Goal: Transaction & Acquisition: Download file/media

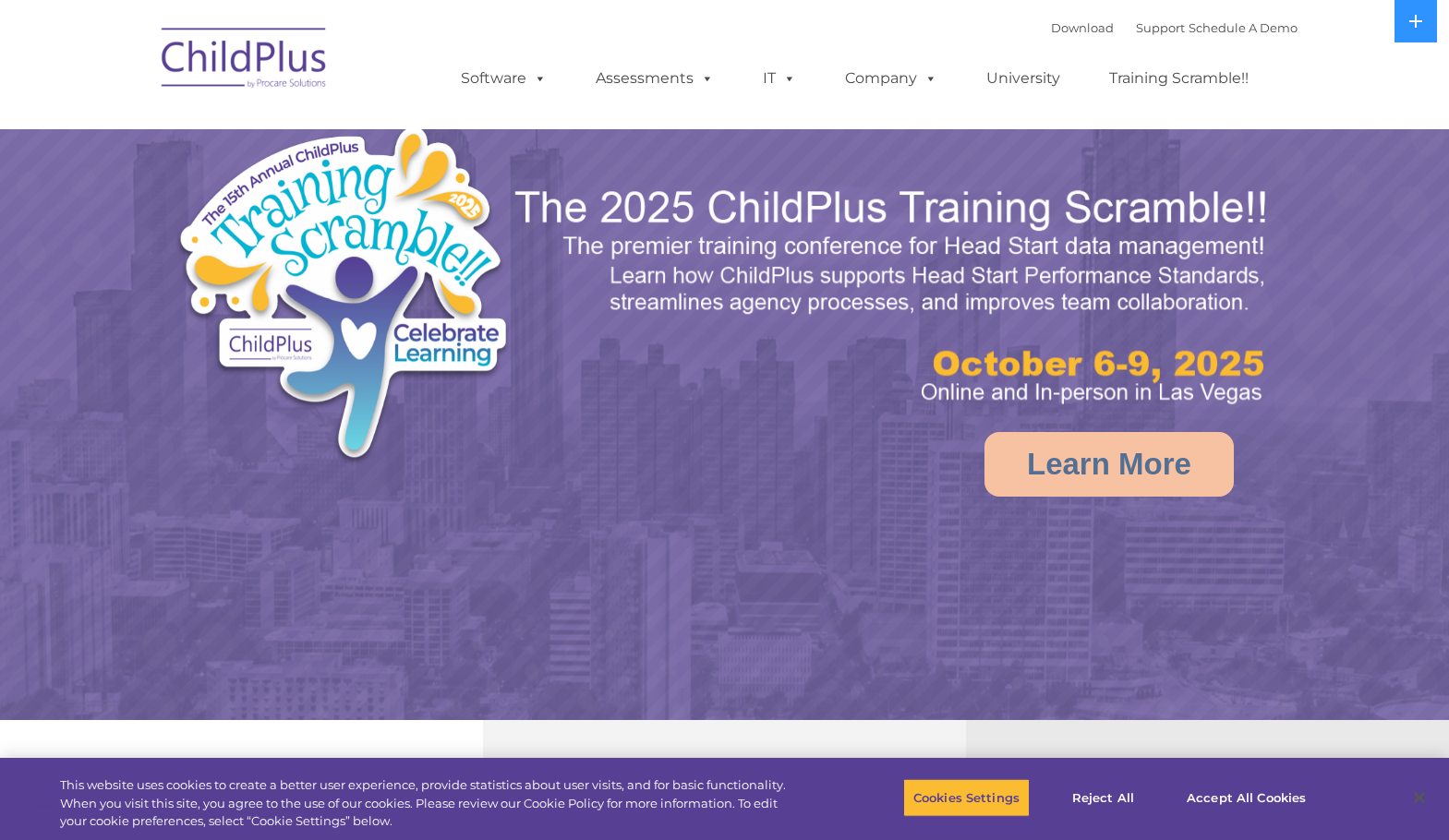
select select "MEDIUM"
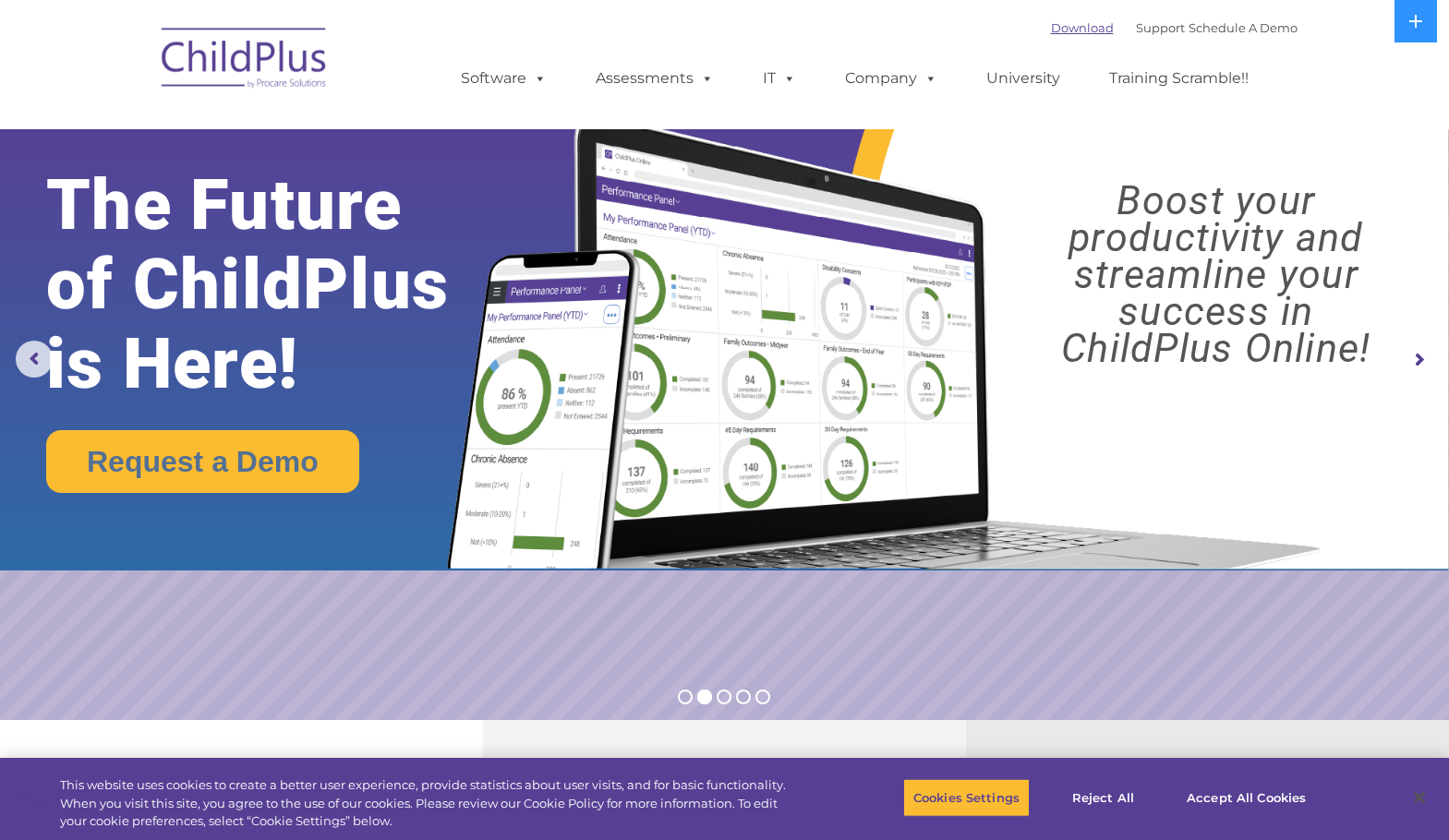
click at [1051, 32] on link "Download" at bounding box center [1083, 27] width 63 height 15
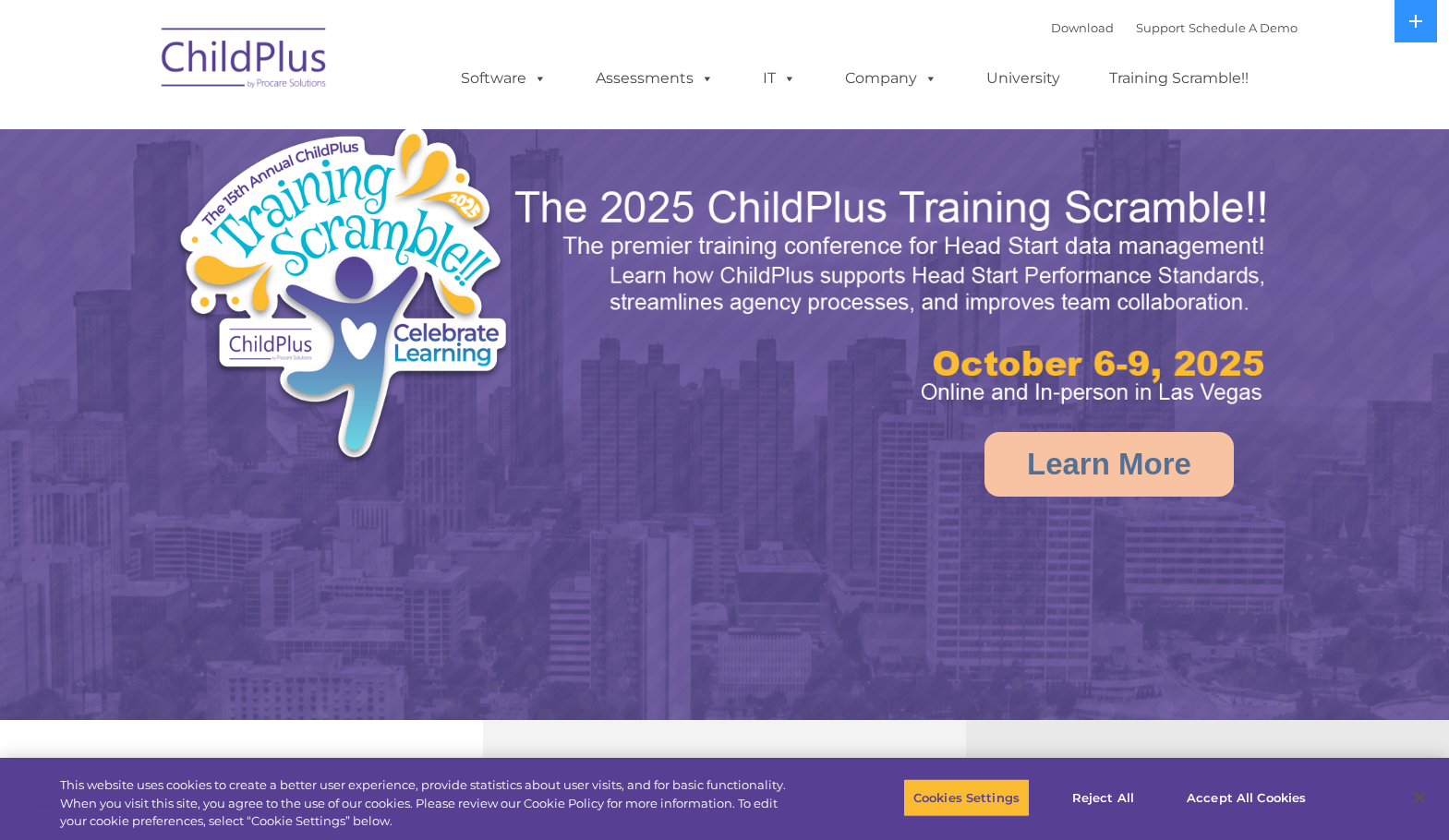
select select "MEDIUM"
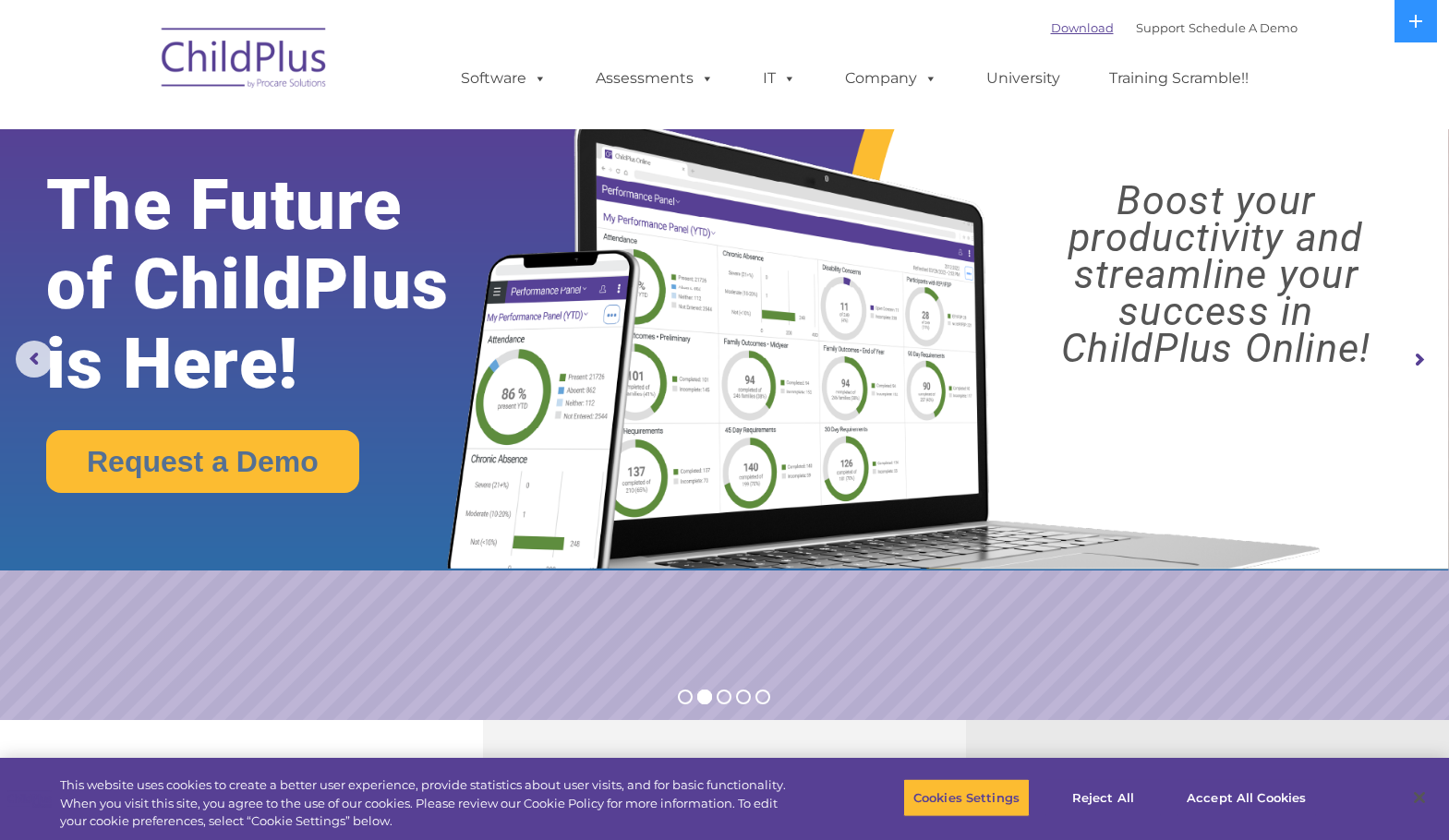
click at [1081, 29] on link "Download" at bounding box center [1083, 27] width 63 height 15
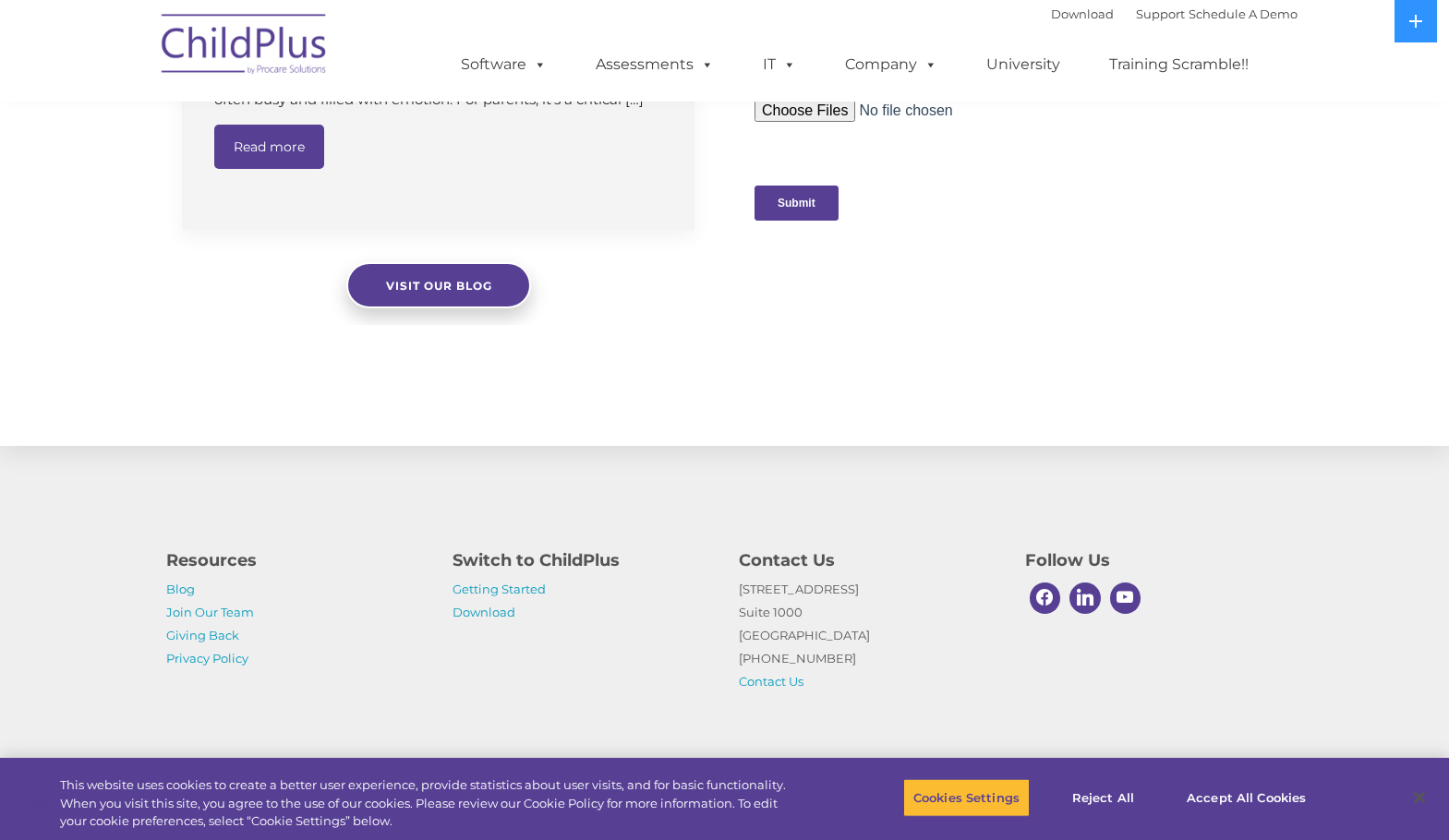
scroll to position [1901, 0]
click at [516, 588] on link "Getting Started" at bounding box center [498, 588] width 93 height 15
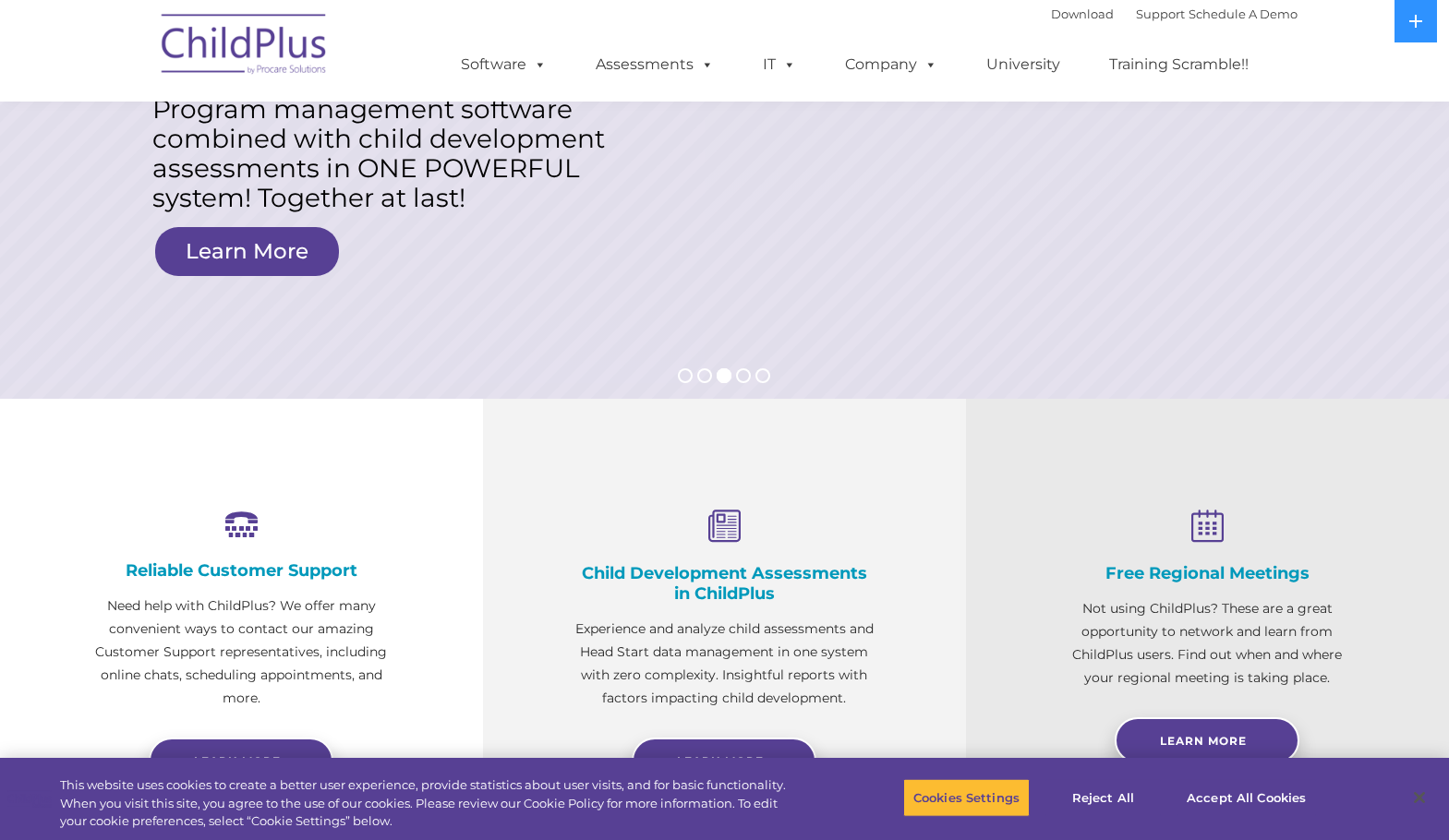
scroll to position [465, 0]
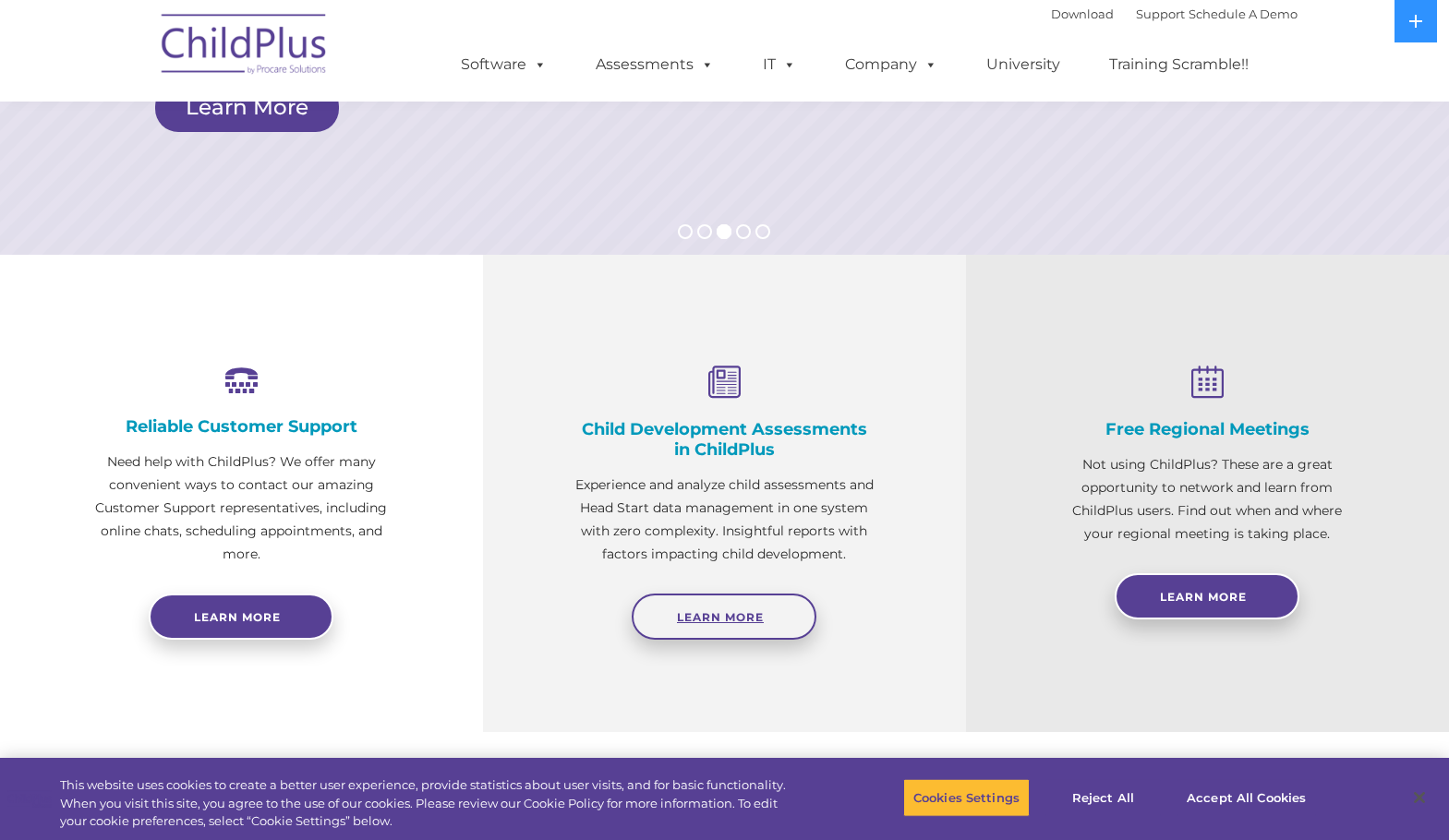
click at [730, 631] on link "Learn More" at bounding box center [723, 616] width 185 height 46
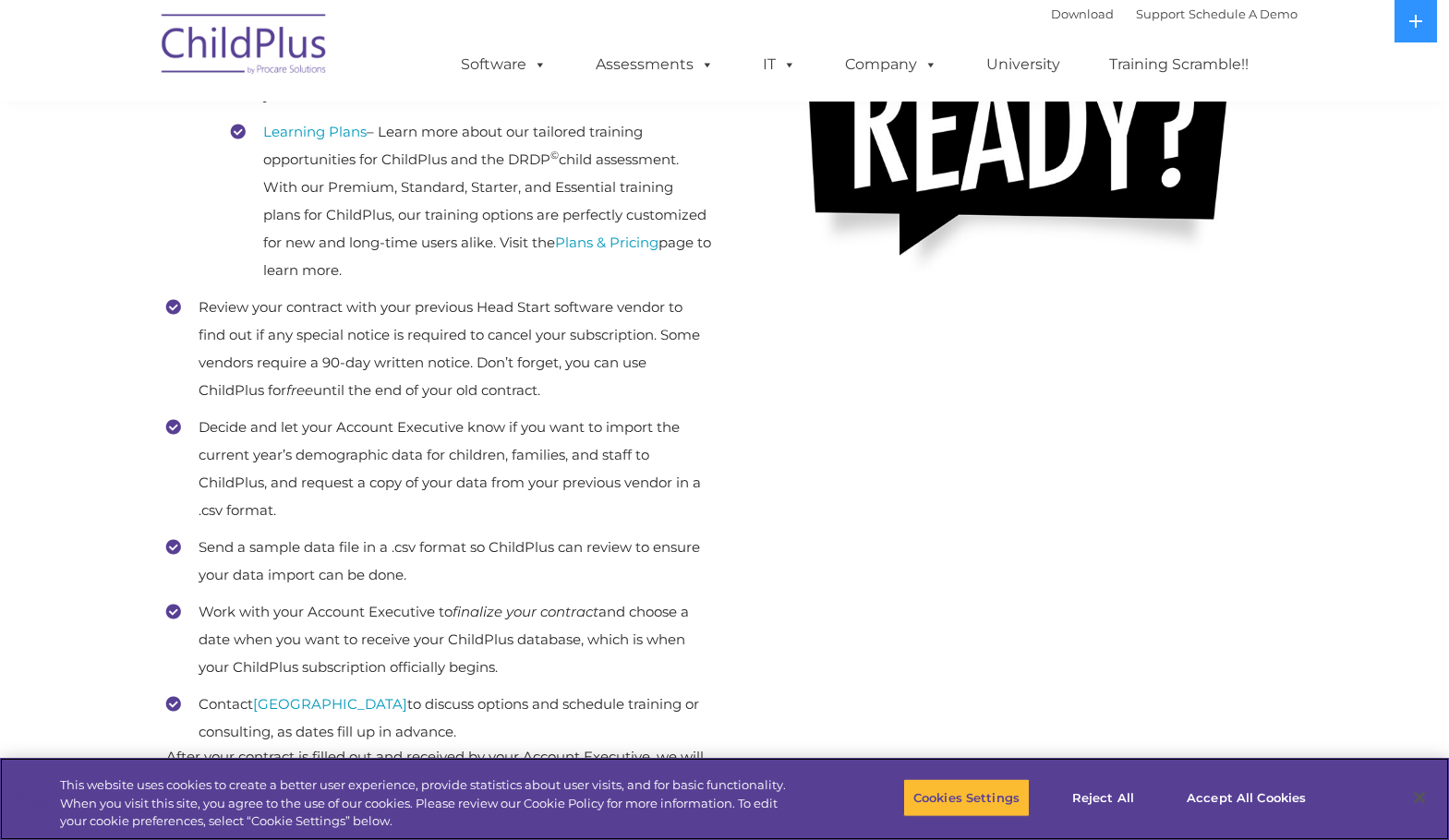
scroll to position [846, 0]
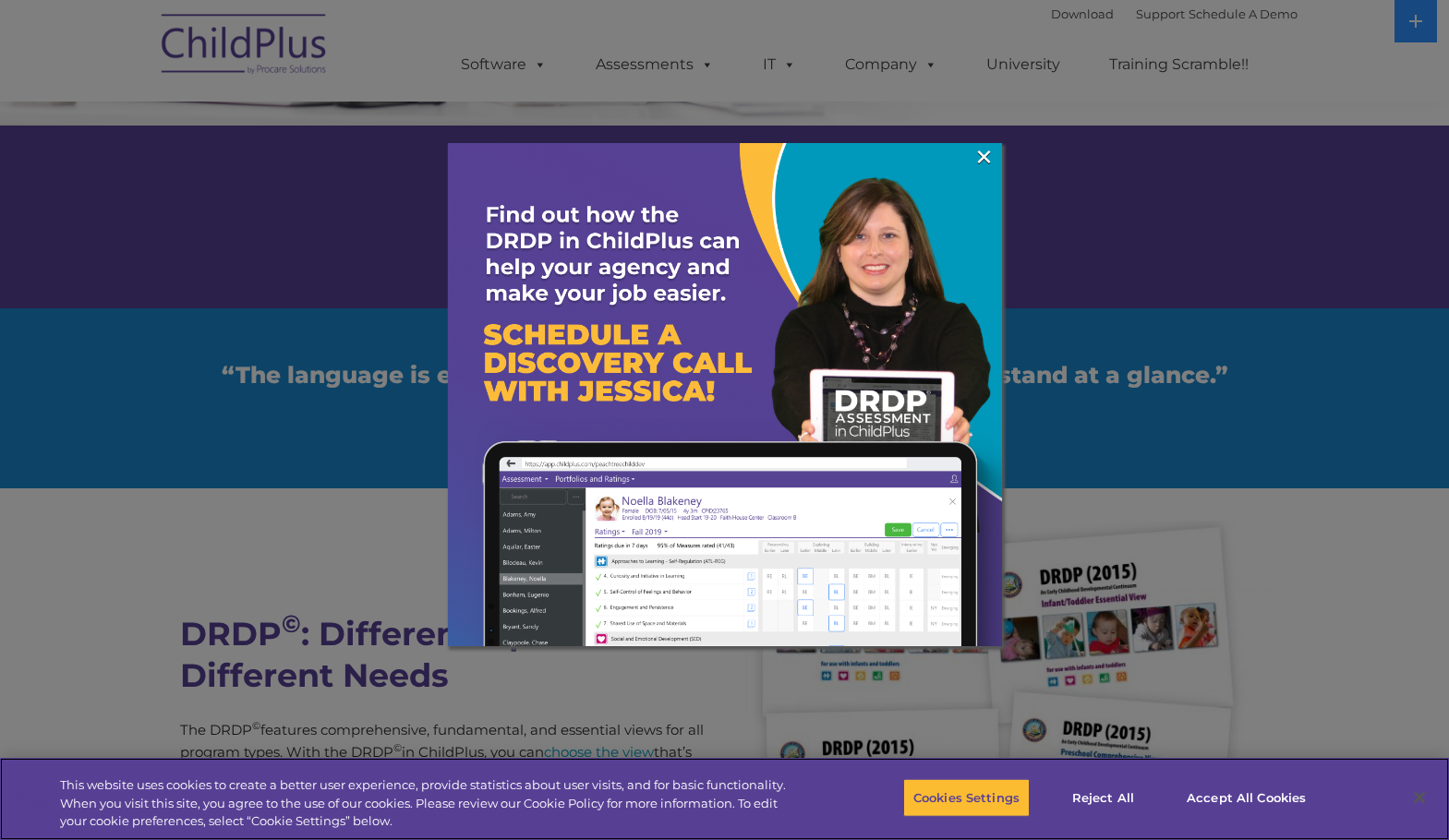
scroll to position [4183, 0]
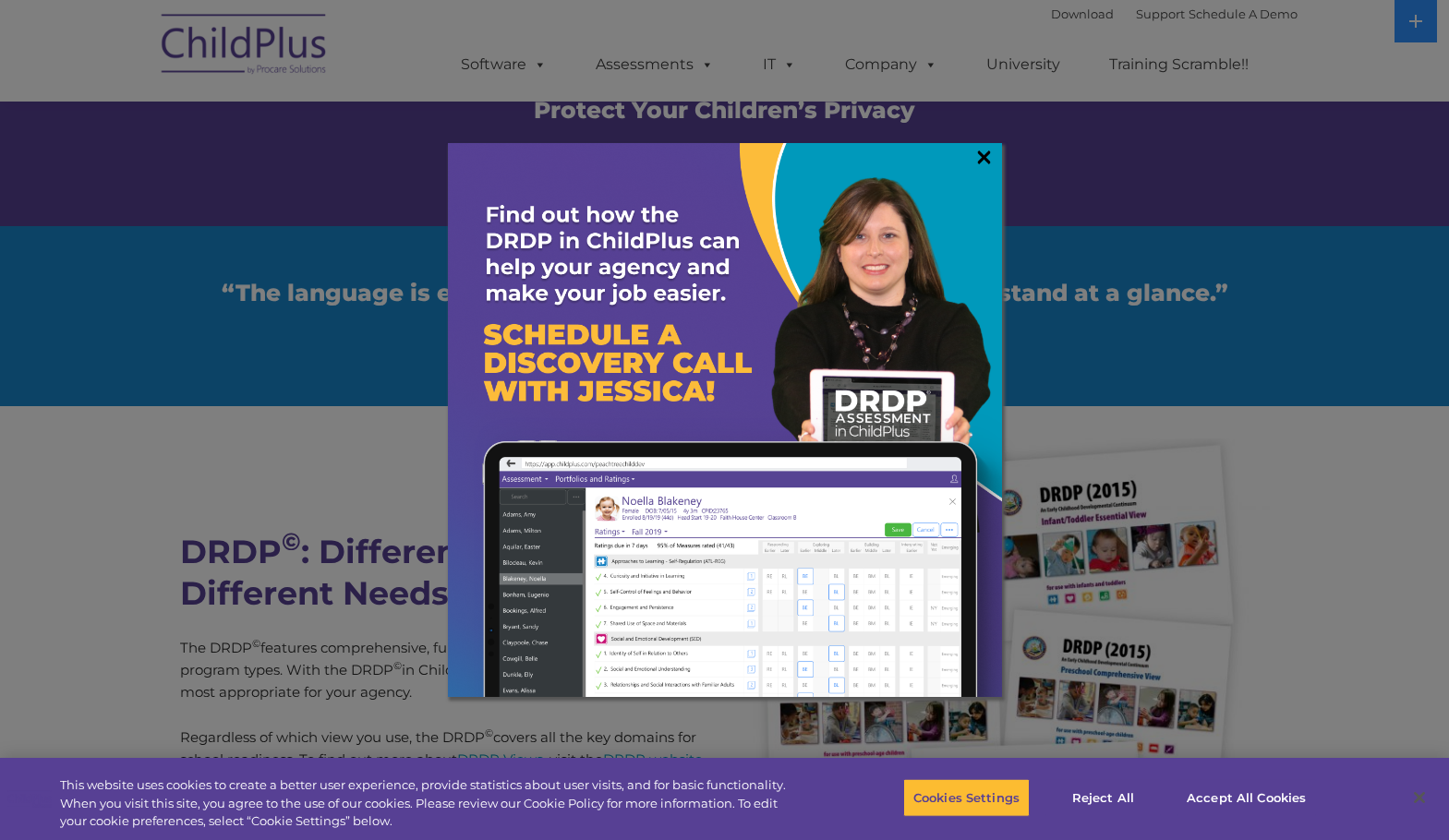
click at [988, 150] on link "×" at bounding box center [984, 156] width 21 height 19
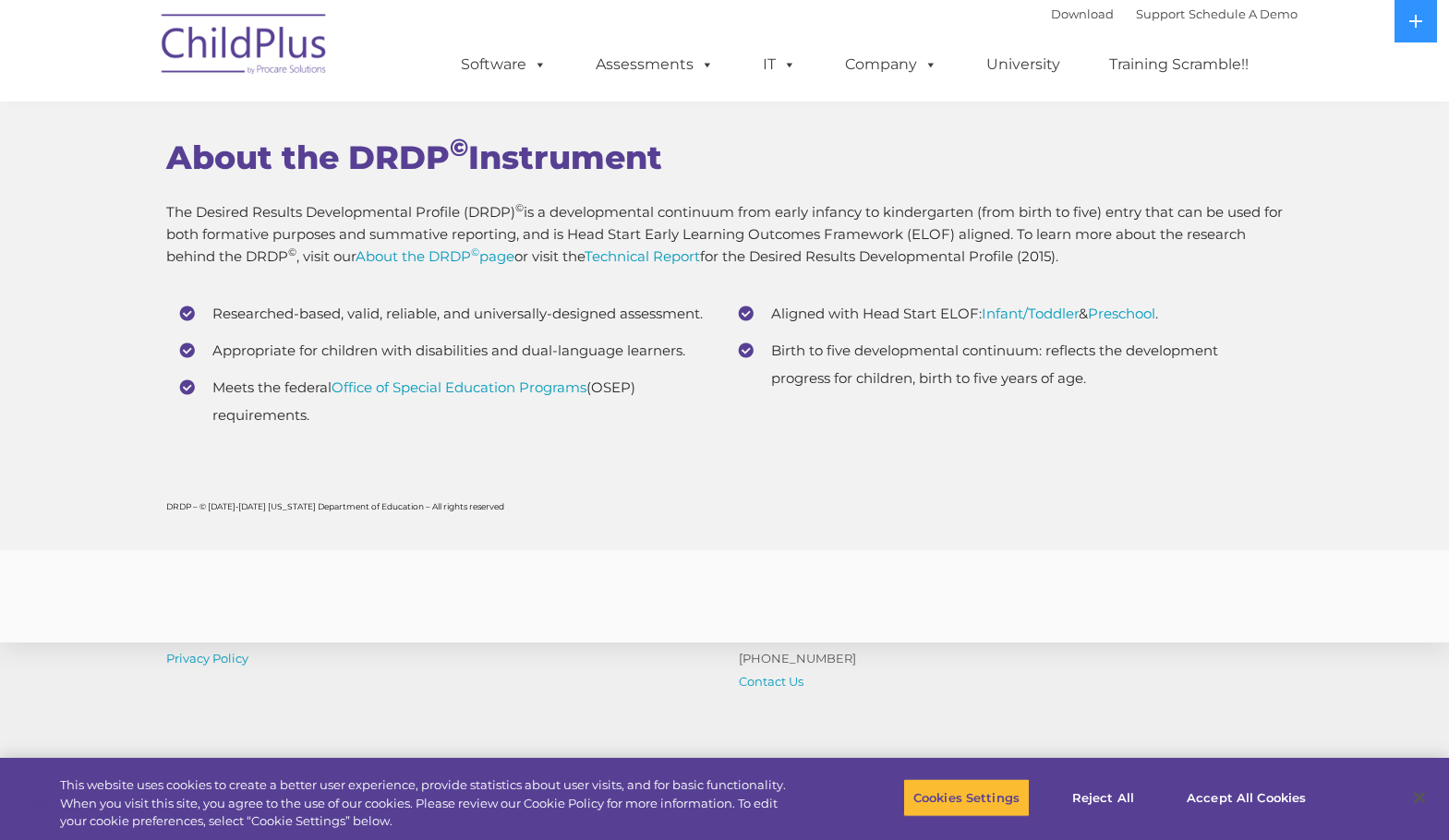
scroll to position [6927, 0]
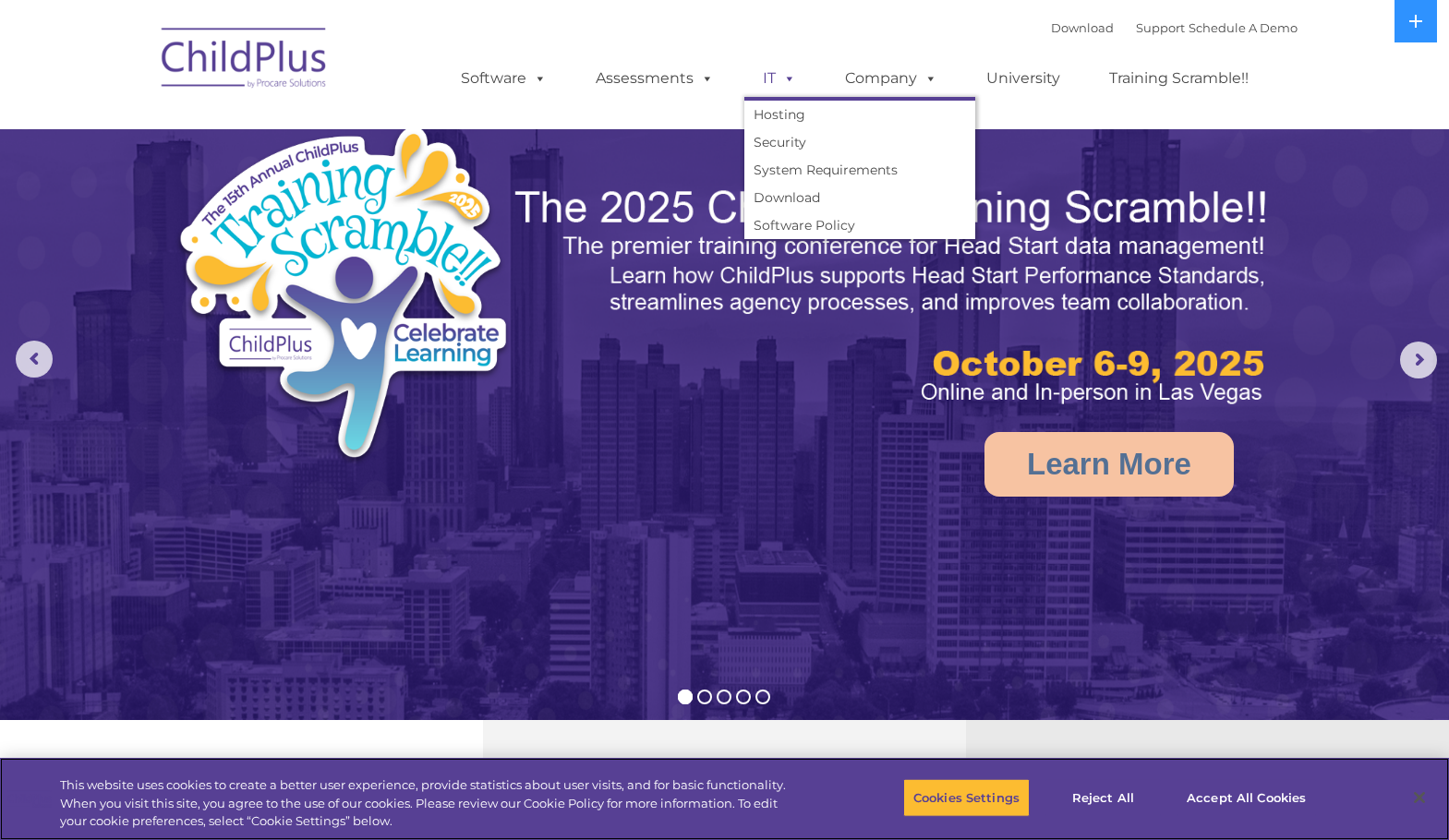
select select "MEDIUM"
click at [810, 196] on link "Download" at bounding box center [860, 197] width 231 height 27
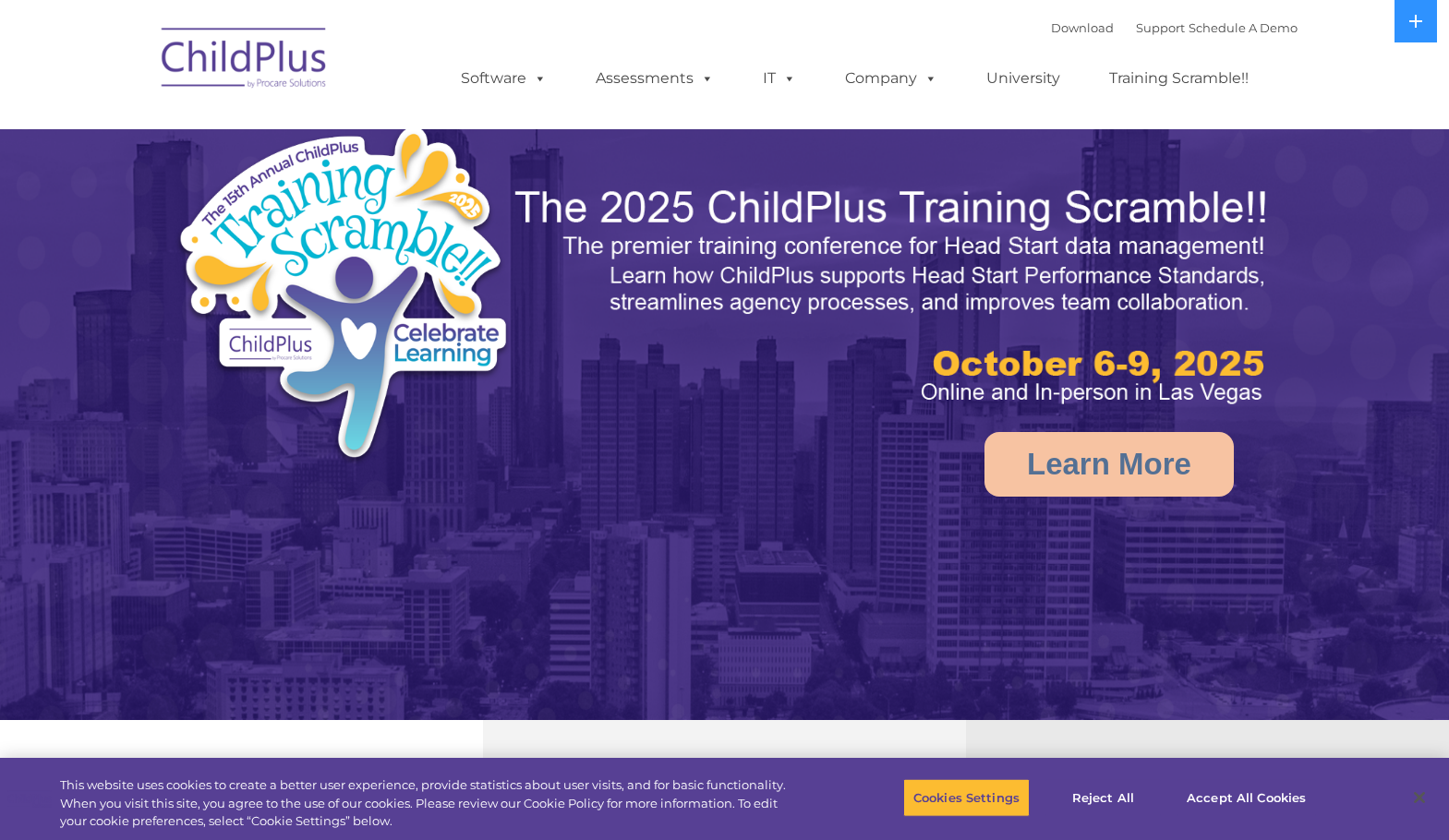
select select "MEDIUM"
click at [1062, 23] on link "Download" at bounding box center [1083, 27] width 63 height 15
